Goal: Find specific page/section: Find specific page/section

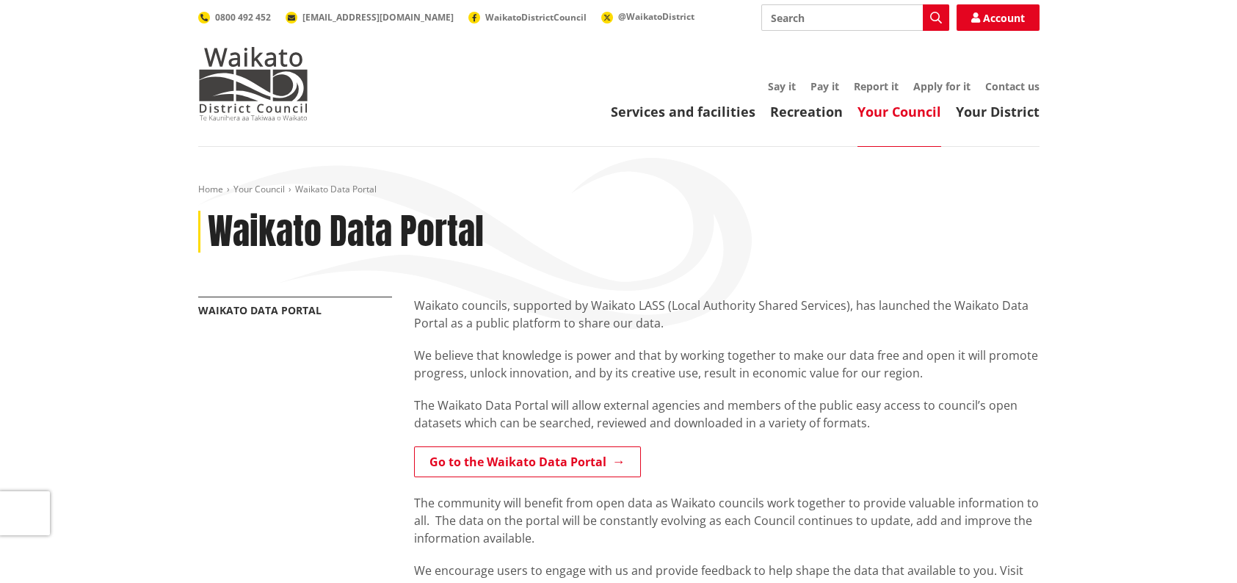
click at [779, 15] on input "Search" at bounding box center [855, 17] width 188 height 26
paste input "[STREET_ADDRESS]"
type input "[STREET_ADDRESS]"
click at [933, 15] on icon "button" at bounding box center [936, 18] width 12 height 12
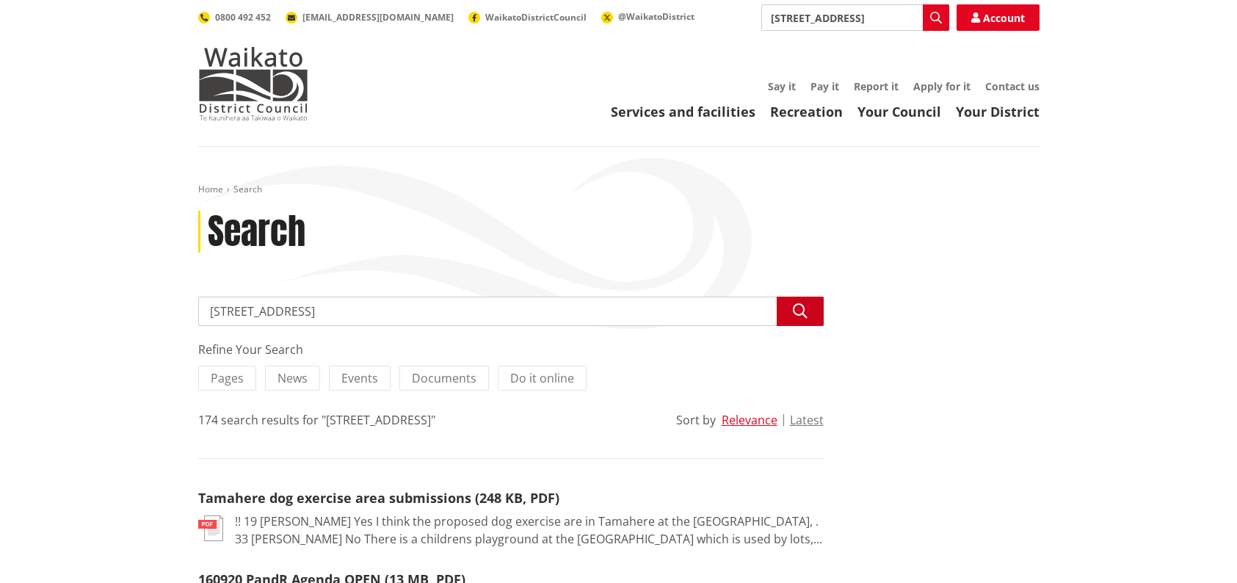
click at [799, 314] on icon "button" at bounding box center [800, 311] width 15 height 15
